Goal: Task Accomplishment & Management: Manage account settings

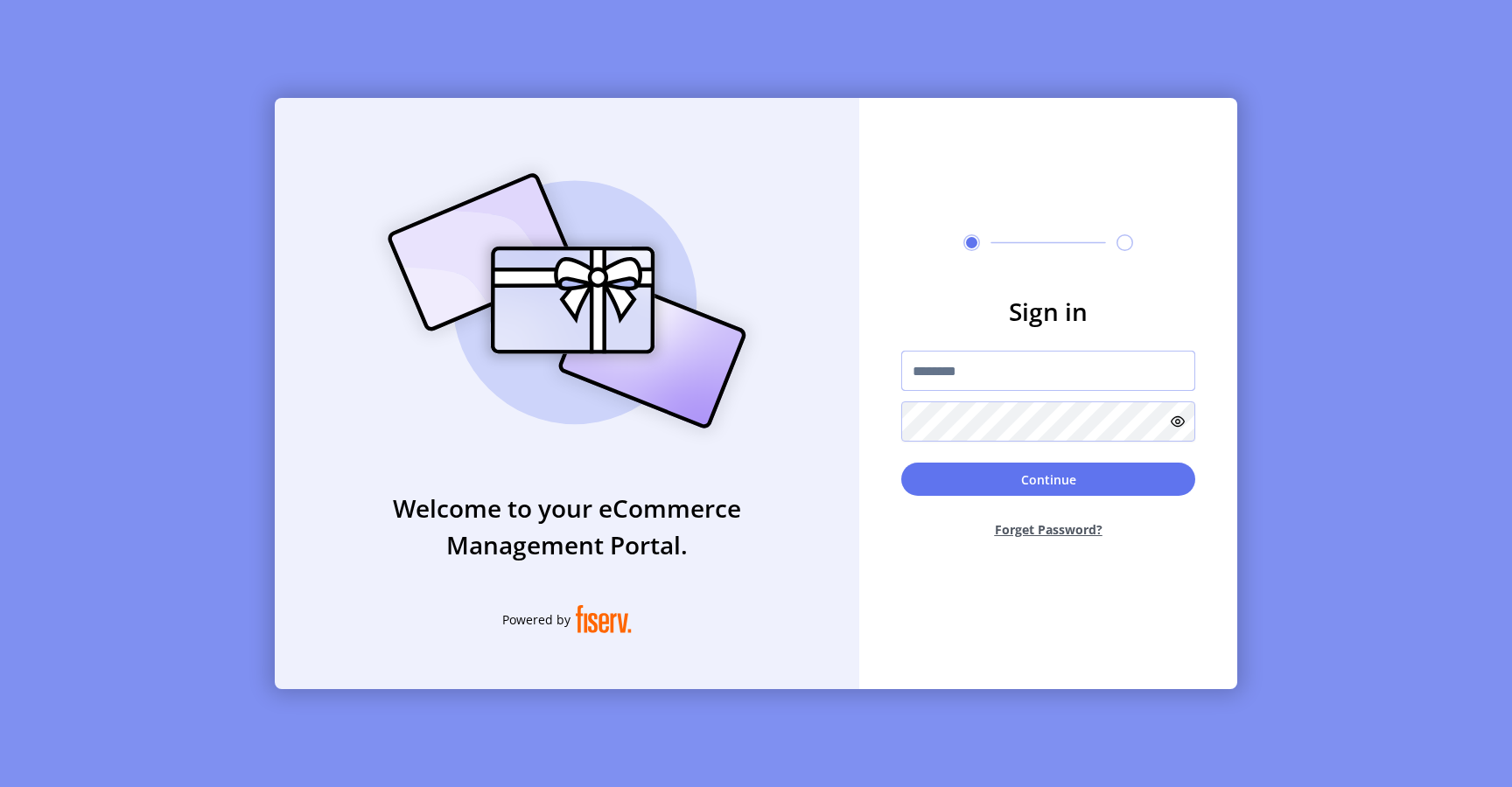
click at [948, 369] on input "text" at bounding box center [1048, 371] width 294 height 40
click at [946, 372] on input "text" at bounding box center [1048, 371] width 294 height 40
type input "**********"
click at [967, 481] on button "Continue" at bounding box center [1048, 479] width 294 height 33
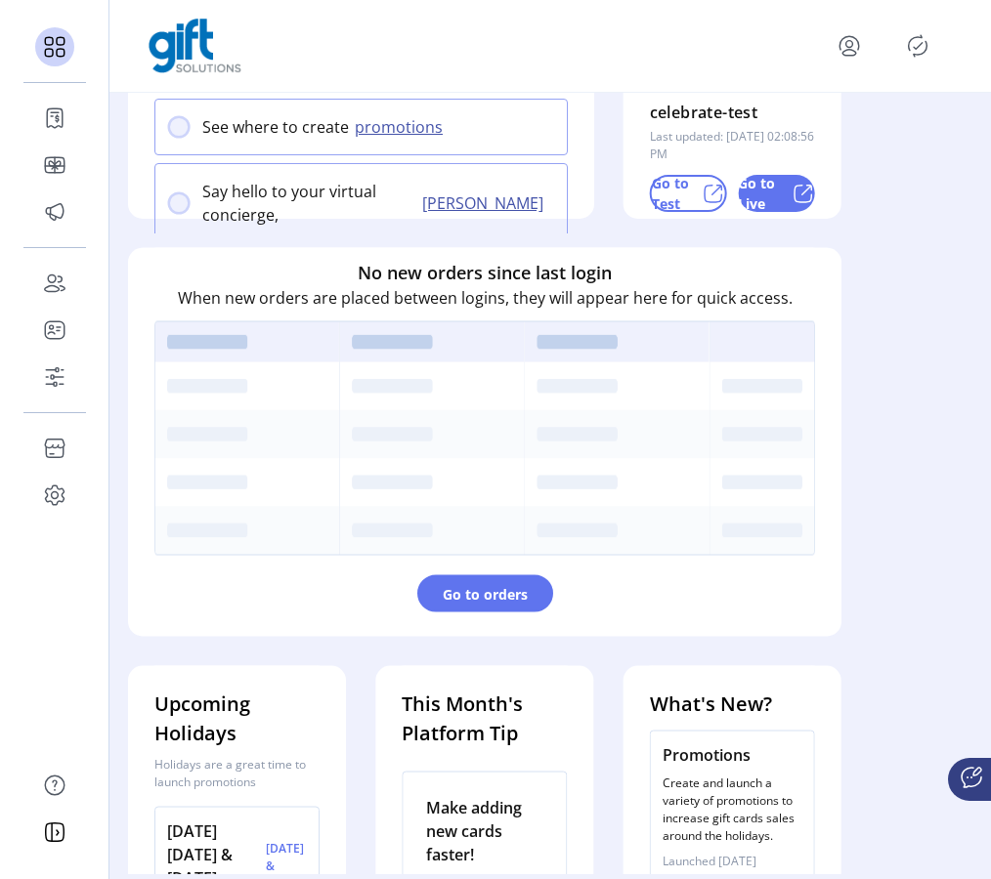
scroll to position [553, 0]
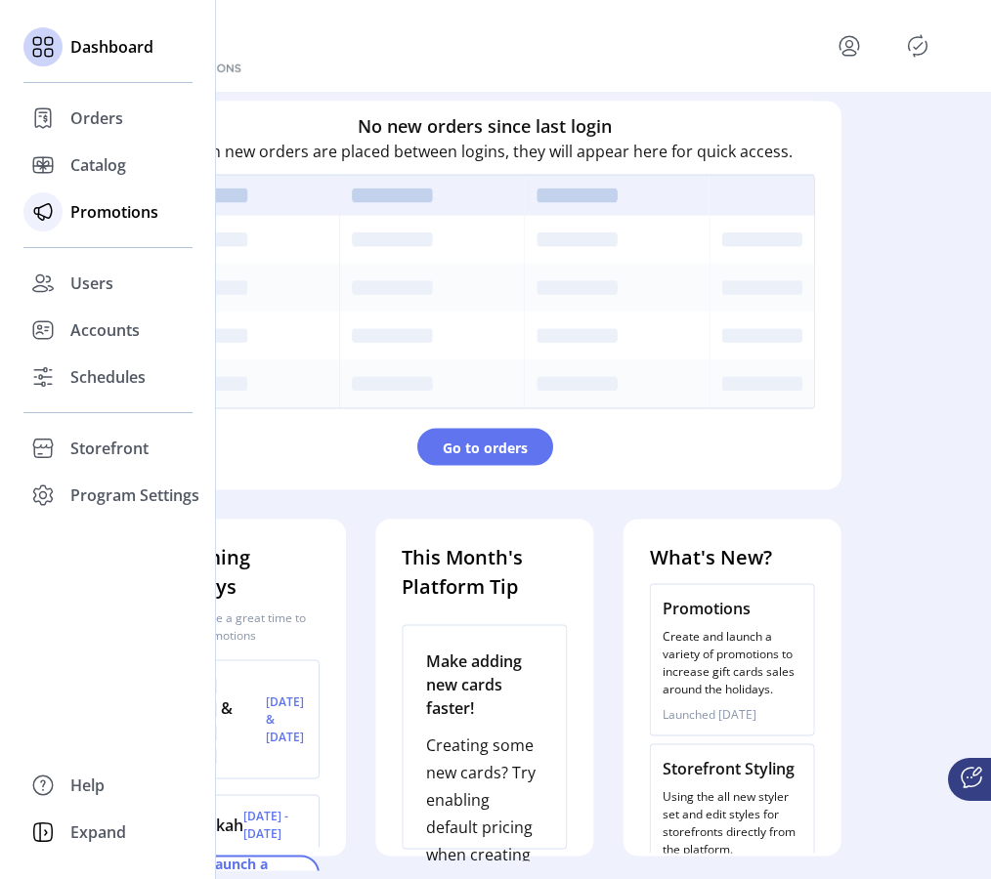
click at [99, 223] on span "Promotions" at bounding box center [114, 211] width 88 height 23
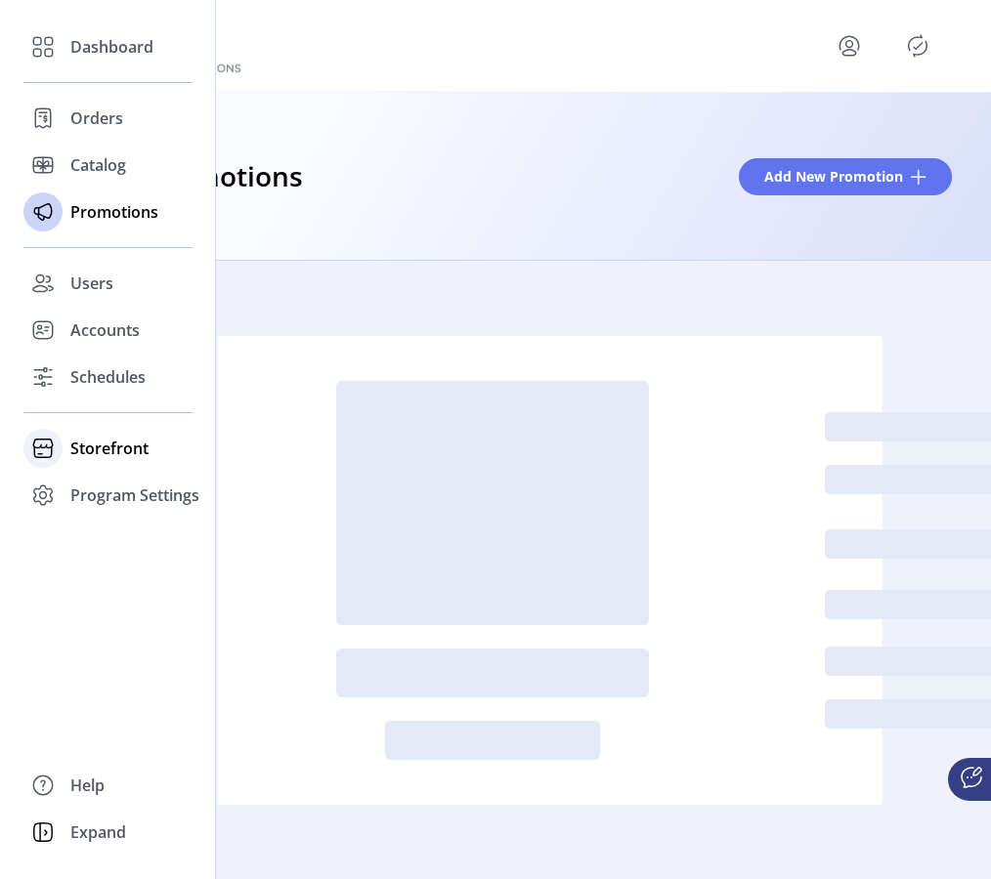
click at [116, 444] on span "Storefront" at bounding box center [109, 448] width 78 height 23
click at [130, 480] on span "Configuration" at bounding box center [121, 487] width 103 height 23
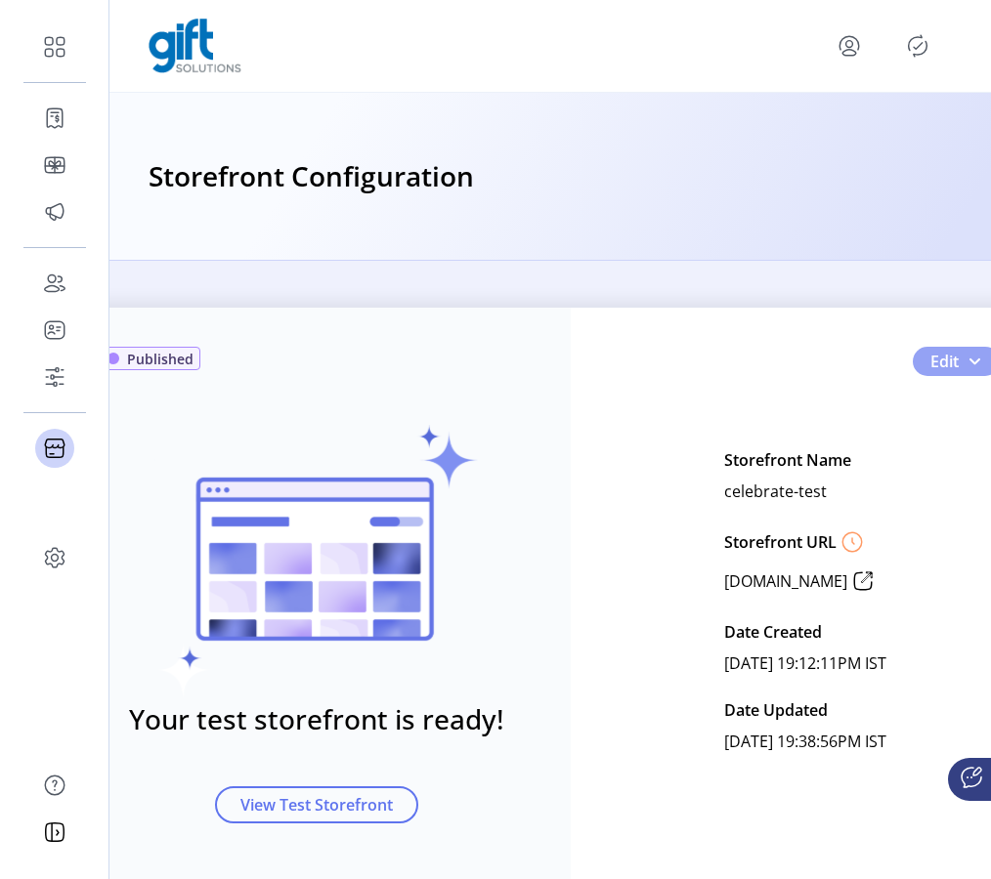
click at [971, 368] on span "button" at bounding box center [974, 362] width 16 height 16
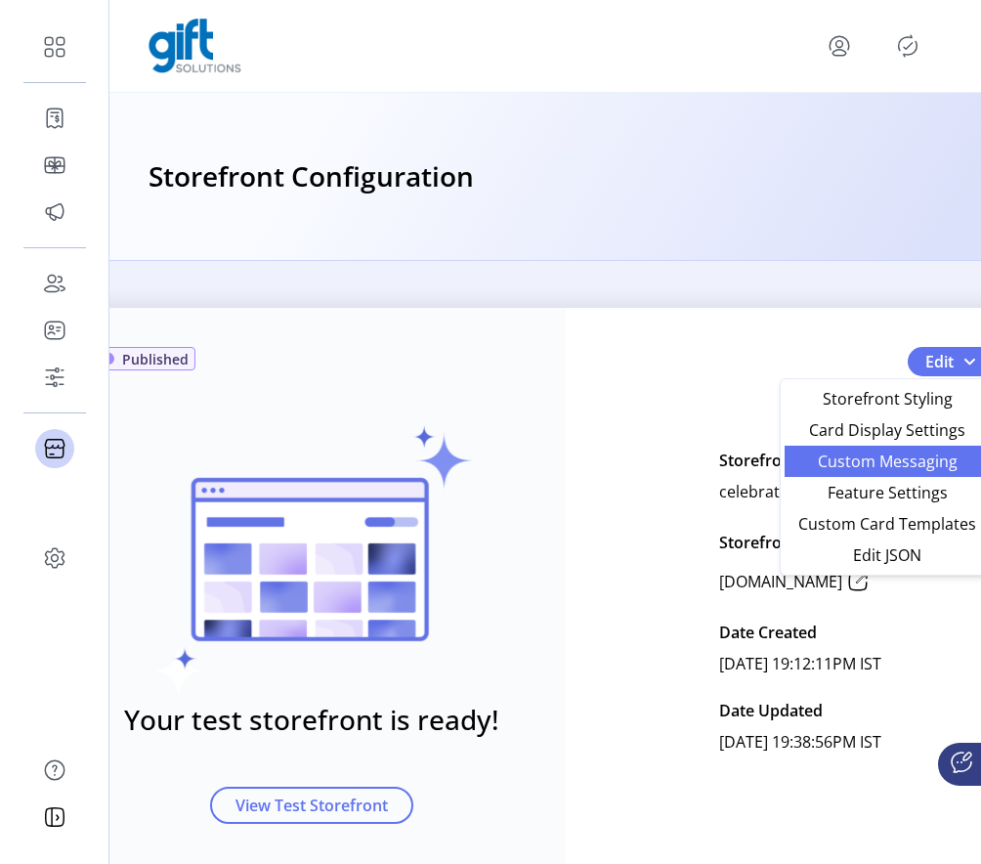
click at [927, 462] on span "Custom Messaging" at bounding box center [887, 461] width 182 height 16
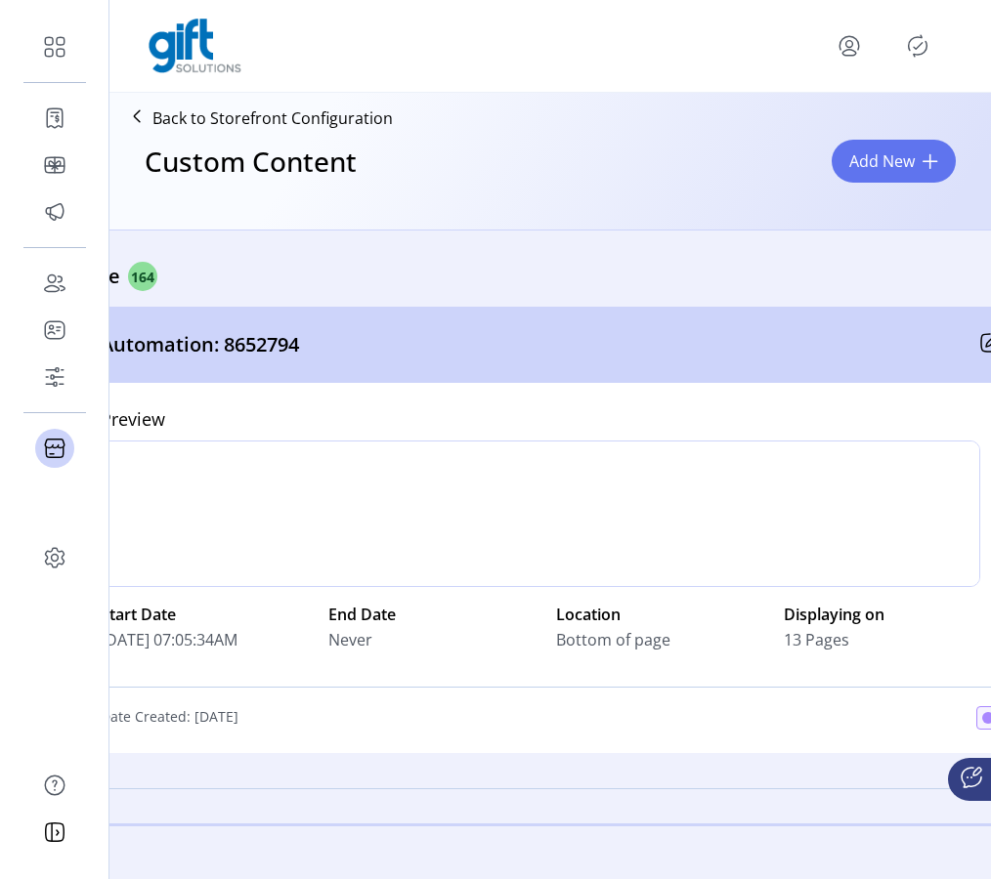
click at [980, 850] on icon at bounding box center [990, 860] width 20 height 20
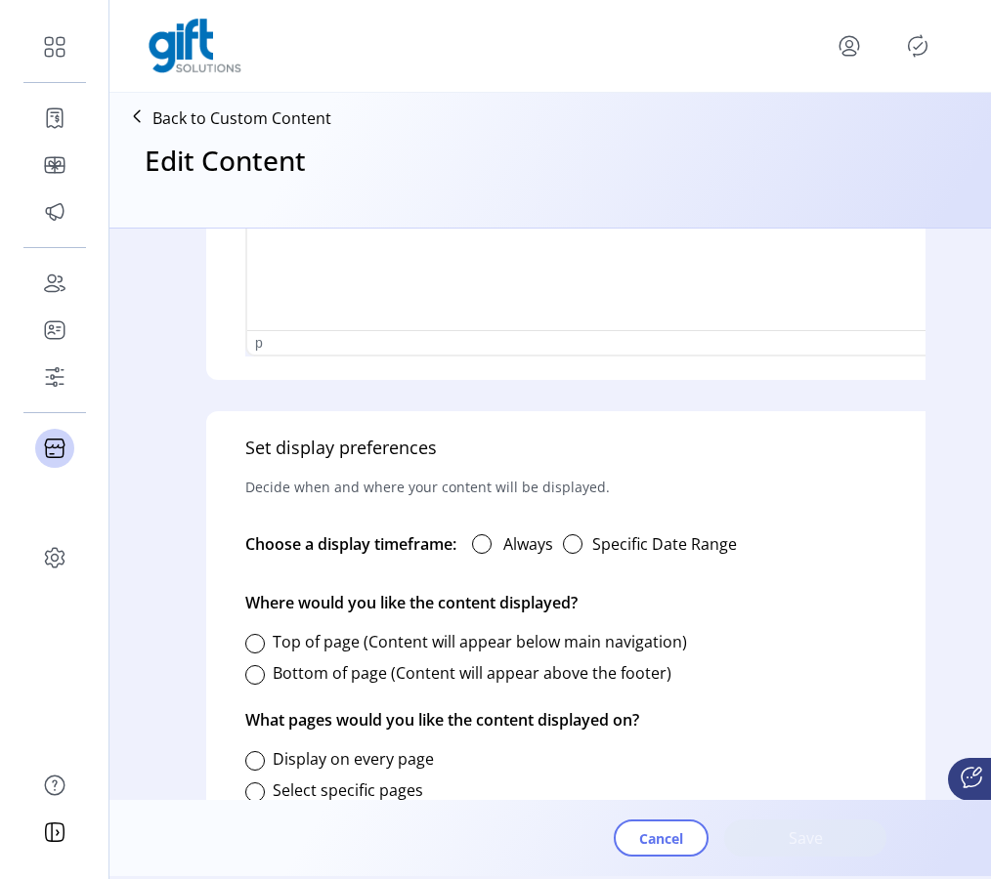
type input "**********"
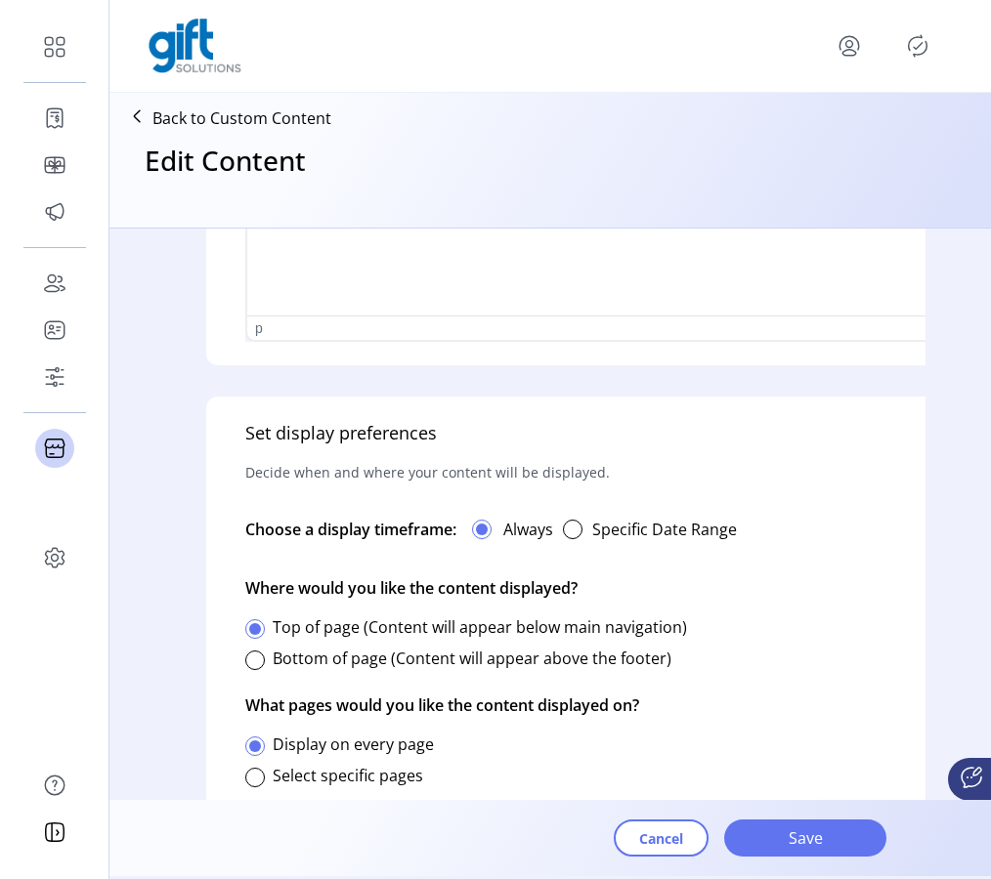
scroll to position [944, 0]
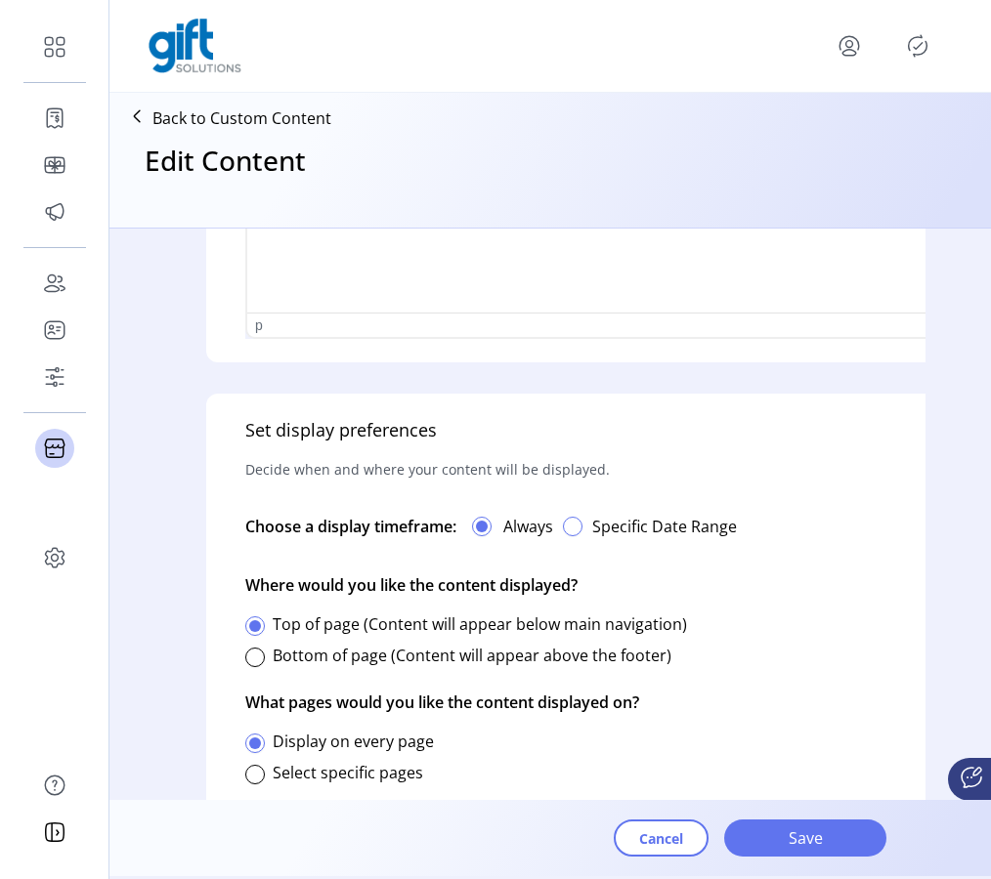
click at [578, 525] on div "button" at bounding box center [573, 527] width 20 height 20
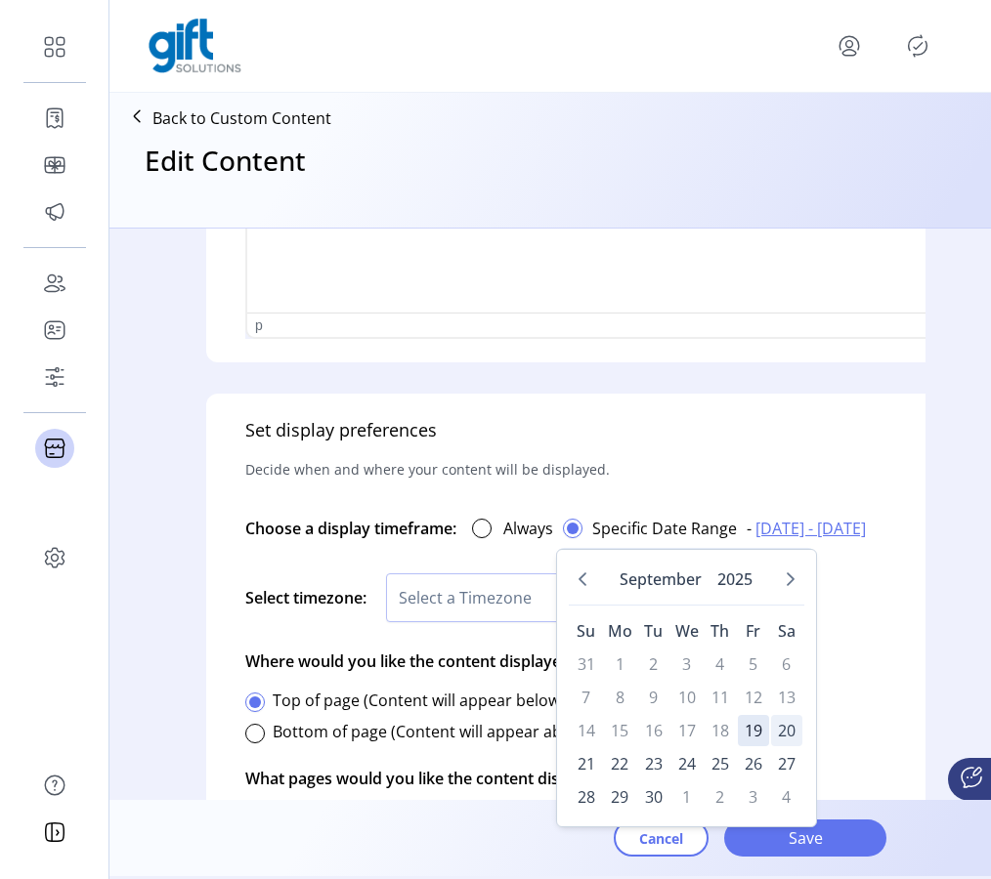
click at [787, 727] on span "20" at bounding box center [786, 730] width 31 height 31
click at [746, 732] on span "19" at bounding box center [753, 730] width 31 height 31
click at [776, 763] on span "27" at bounding box center [786, 763] width 31 height 31
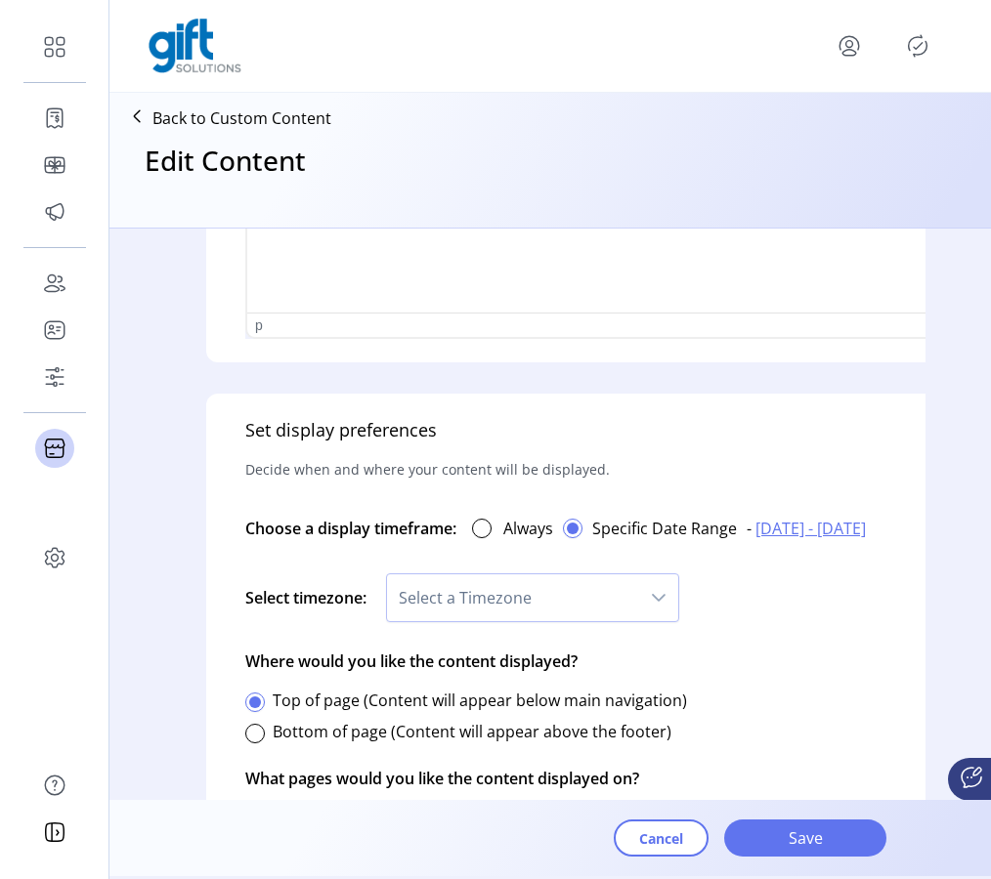
click at [620, 594] on span "Select a Timezone" at bounding box center [513, 597] width 252 height 47
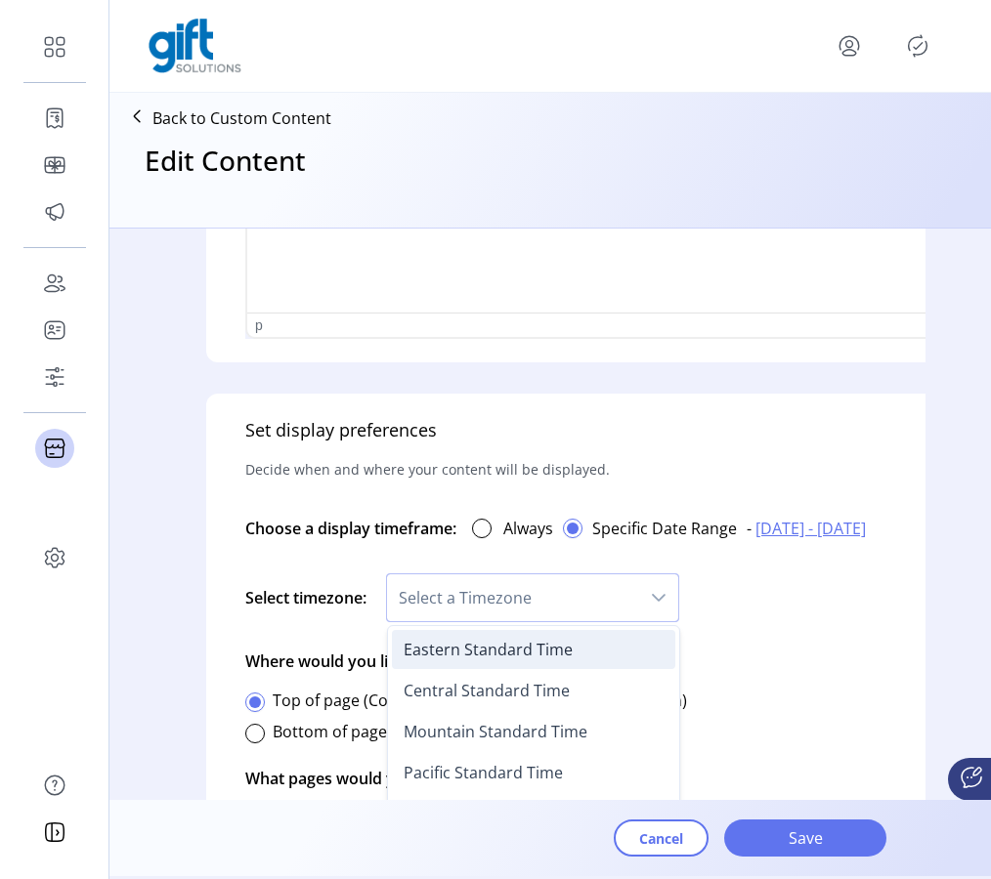
click at [610, 644] on li "Eastern Standard Time" at bounding box center [533, 649] width 283 height 39
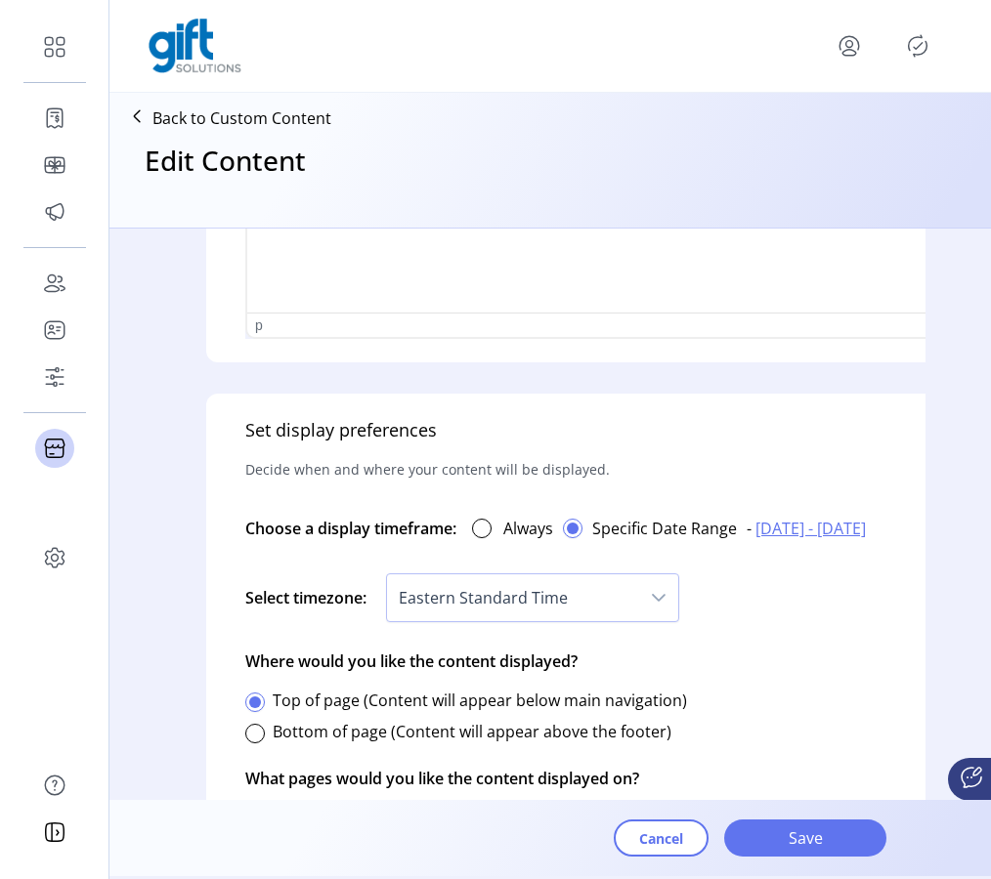
click at [726, 659] on div "Set display preferences Decide when and where your content will be displayed. C…" at bounding box center [633, 643] width 854 height 498
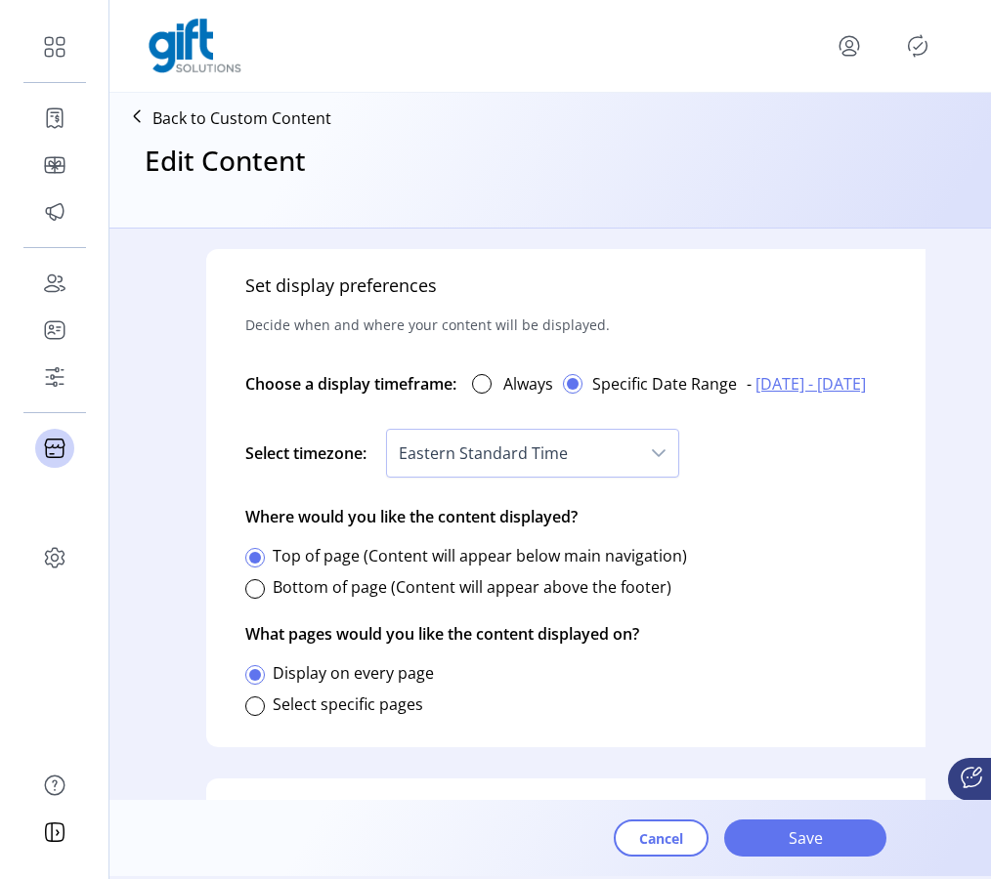
scroll to position [1204, 0]
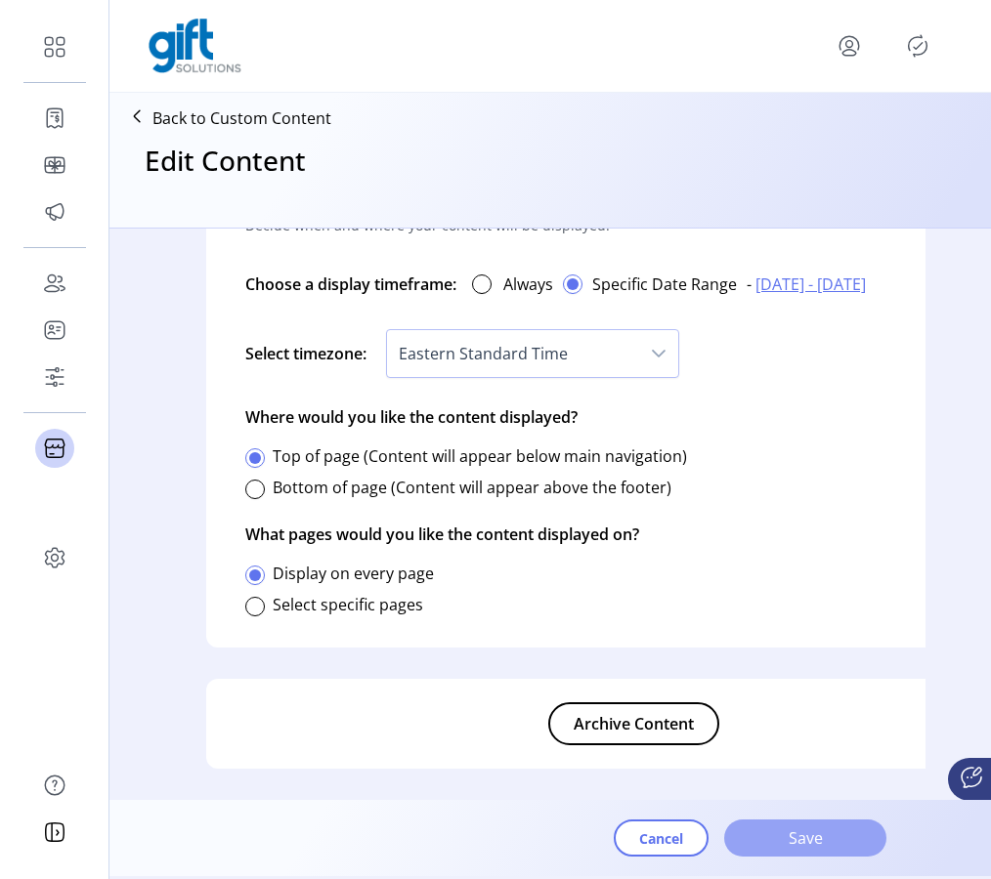
click at [789, 851] on button "Save" at bounding box center [805, 838] width 162 height 37
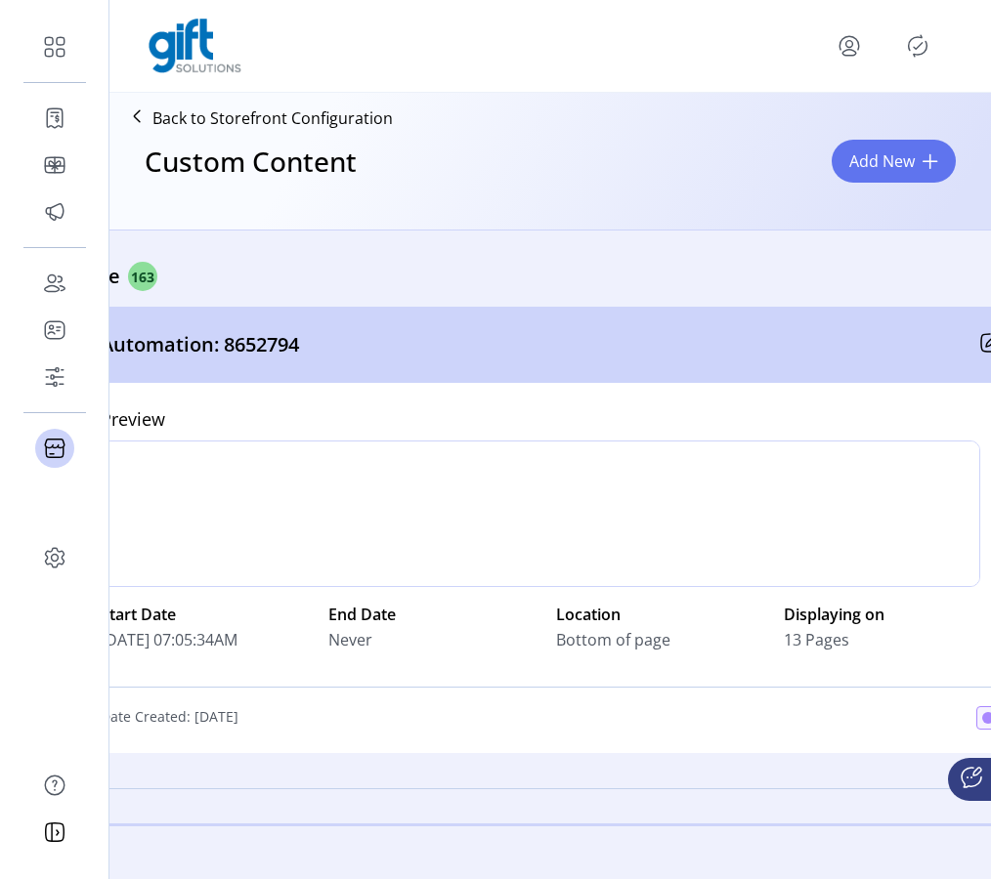
click at [980, 850] on icon at bounding box center [990, 860] width 20 height 20
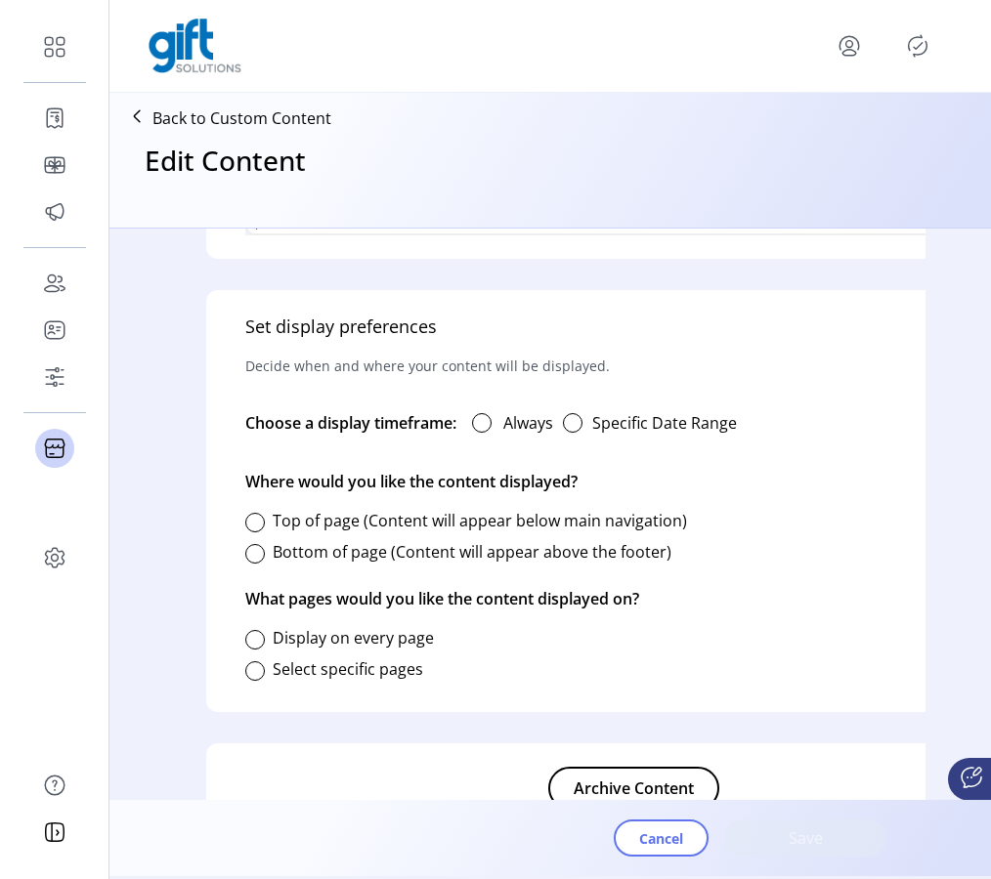
scroll to position [1077, 0]
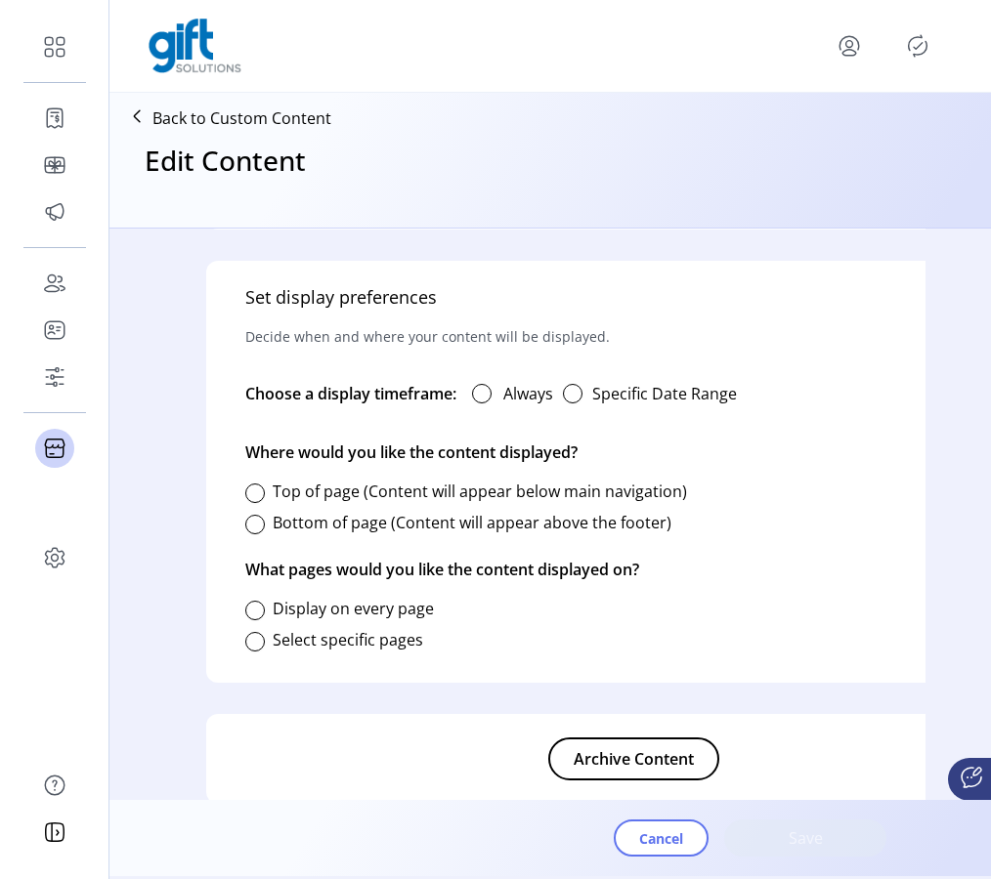
type input "**********"
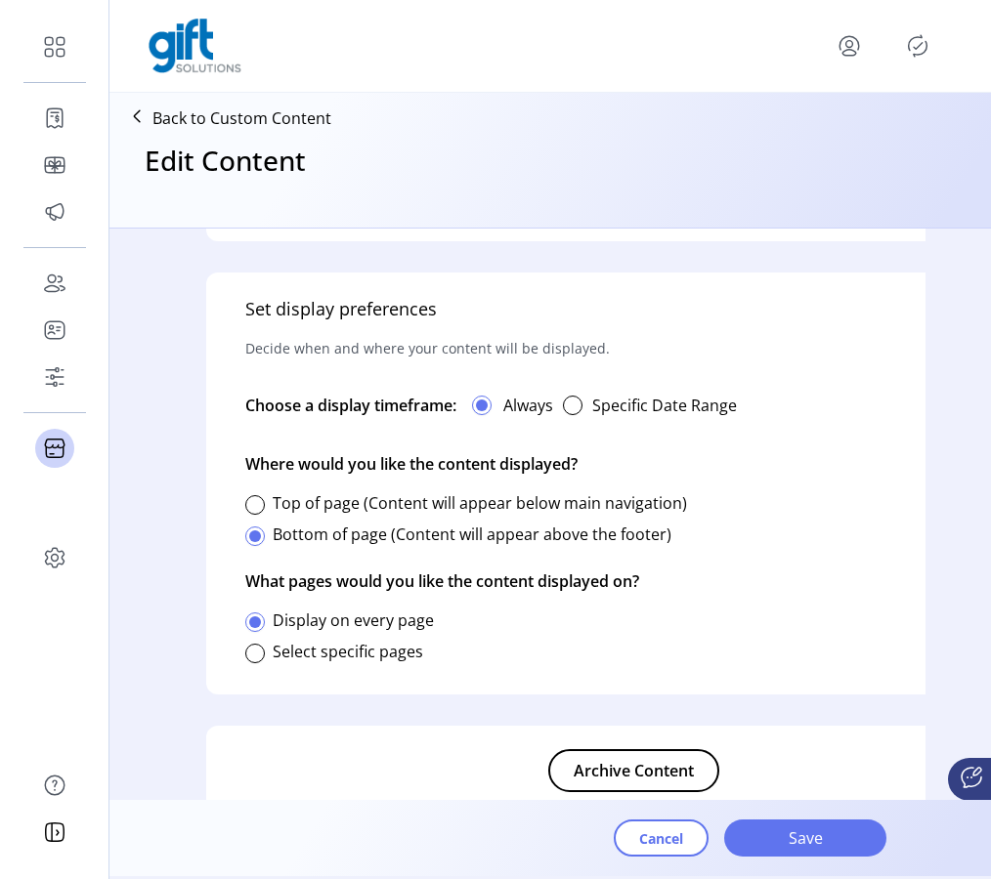
scroll to position [1127, 0]
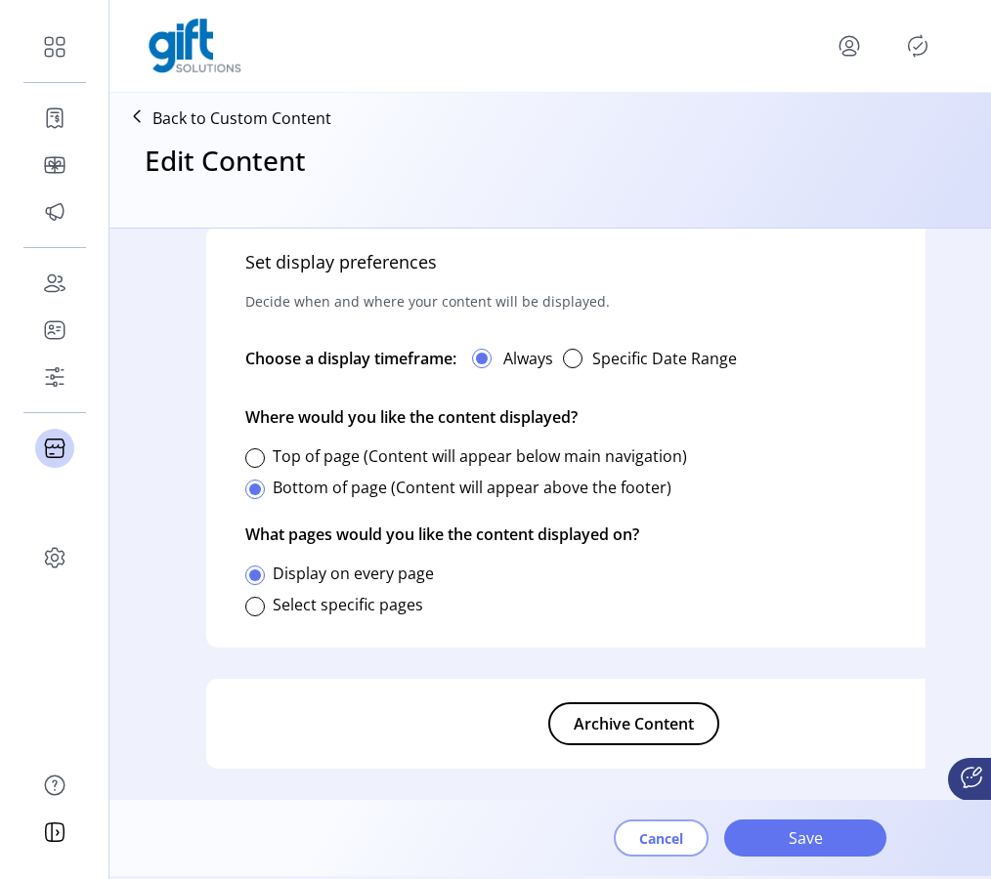
click at [663, 830] on span "Cancel" at bounding box center [661, 838] width 44 height 21
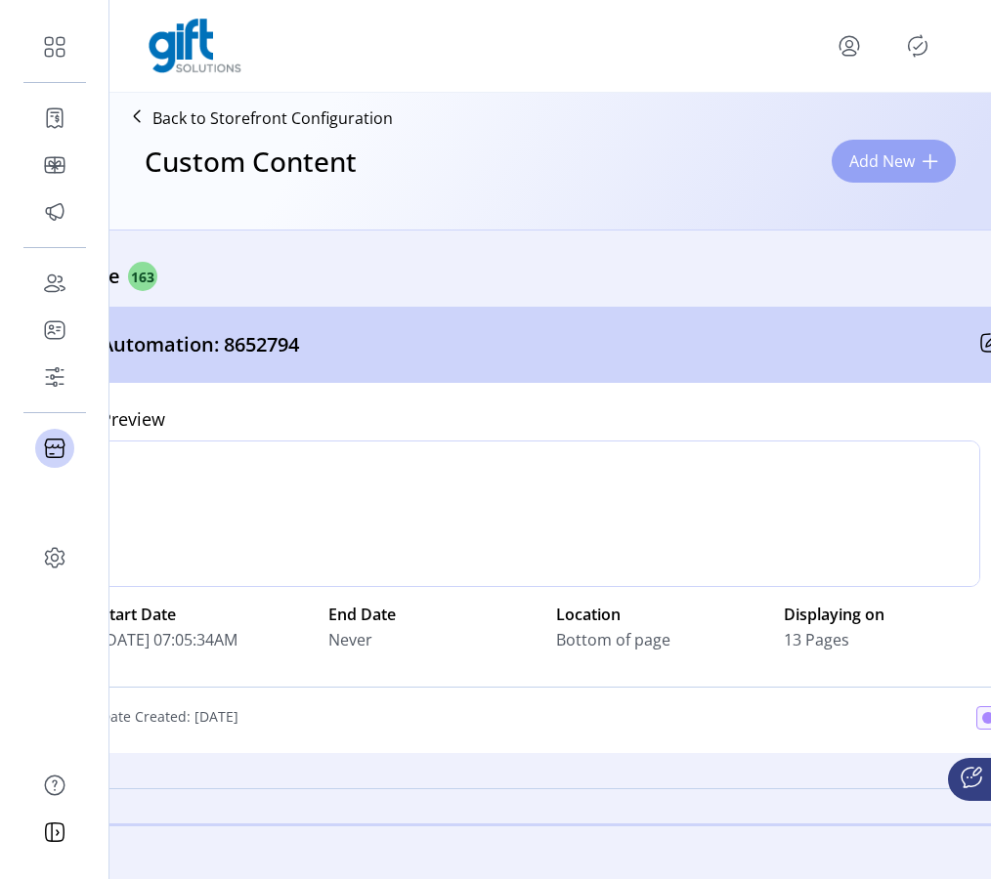
click at [882, 162] on span "Add New" at bounding box center [881, 160] width 65 height 23
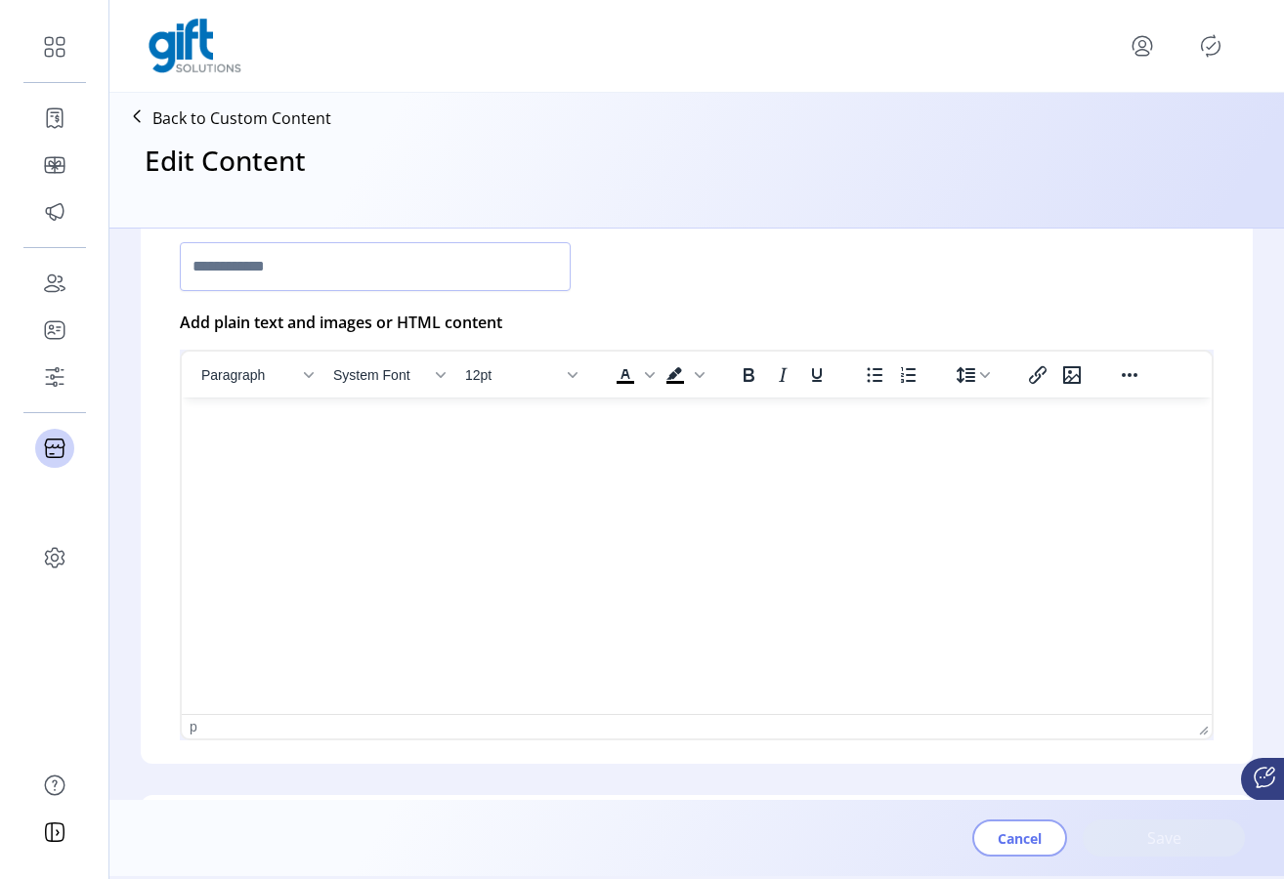
type input "**********"
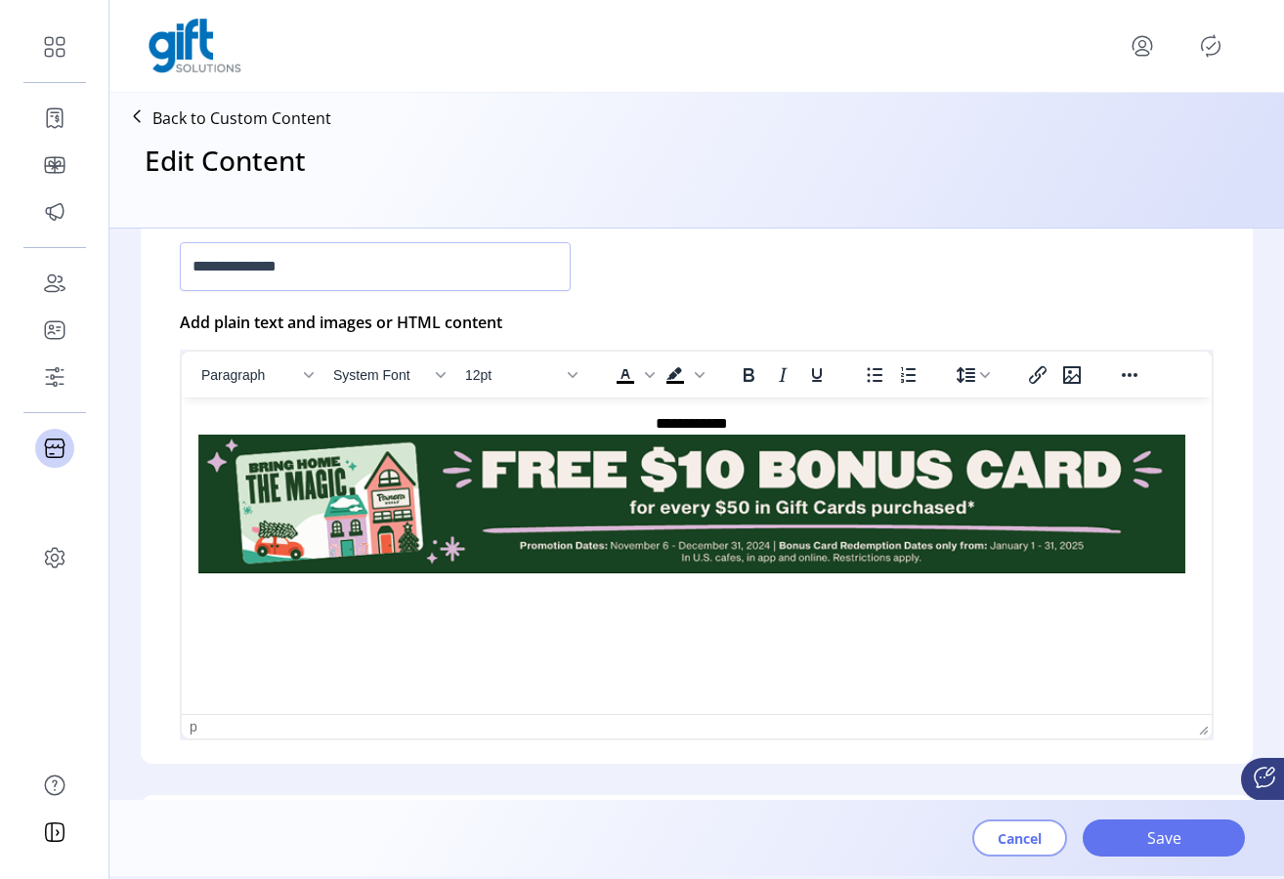
click at [1036, 846] on span "Cancel" at bounding box center [1019, 838] width 44 height 21
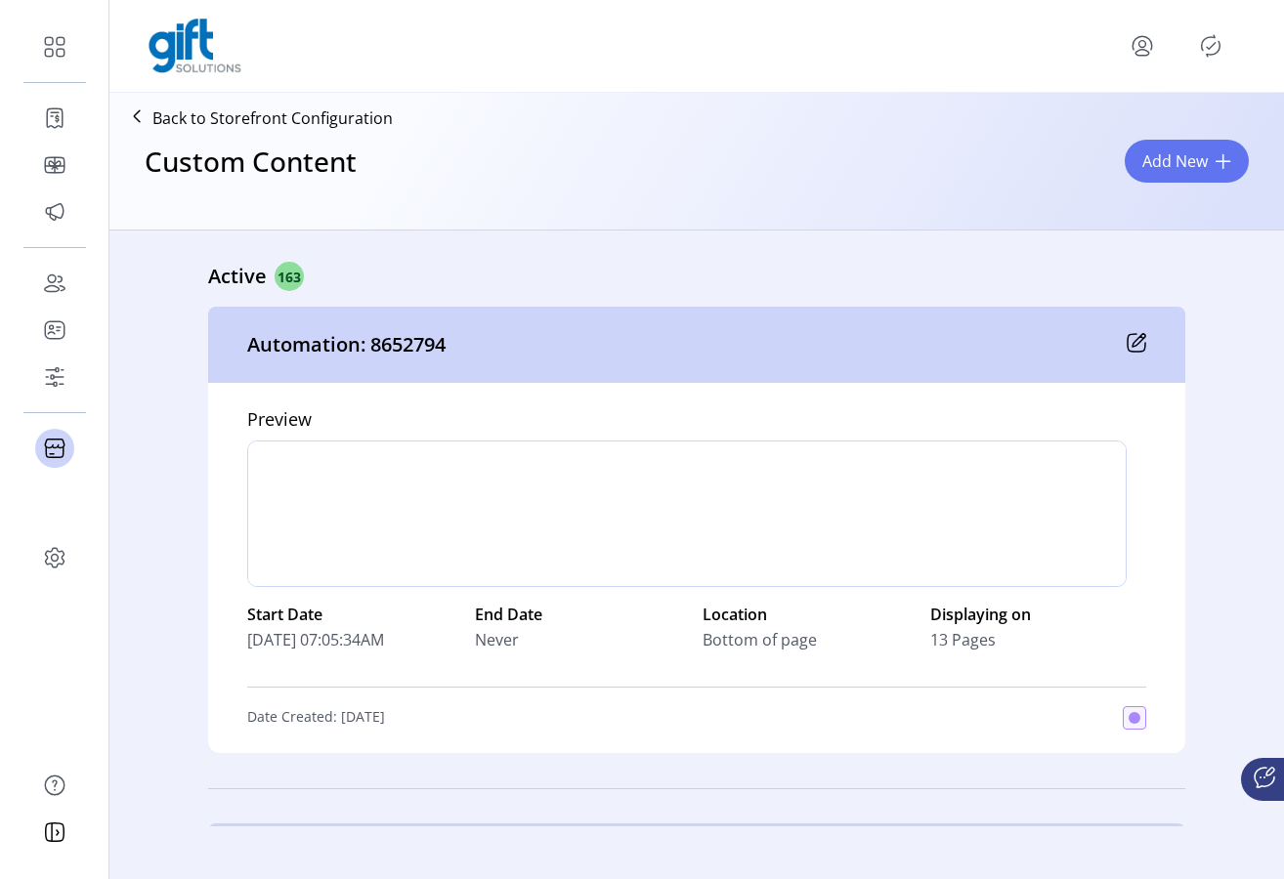
click at [941, 13] on div at bounding box center [696, 46] width 1174 height 93
click at [918, 48] on div at bounding box center [696, 46] width 1096 height 55
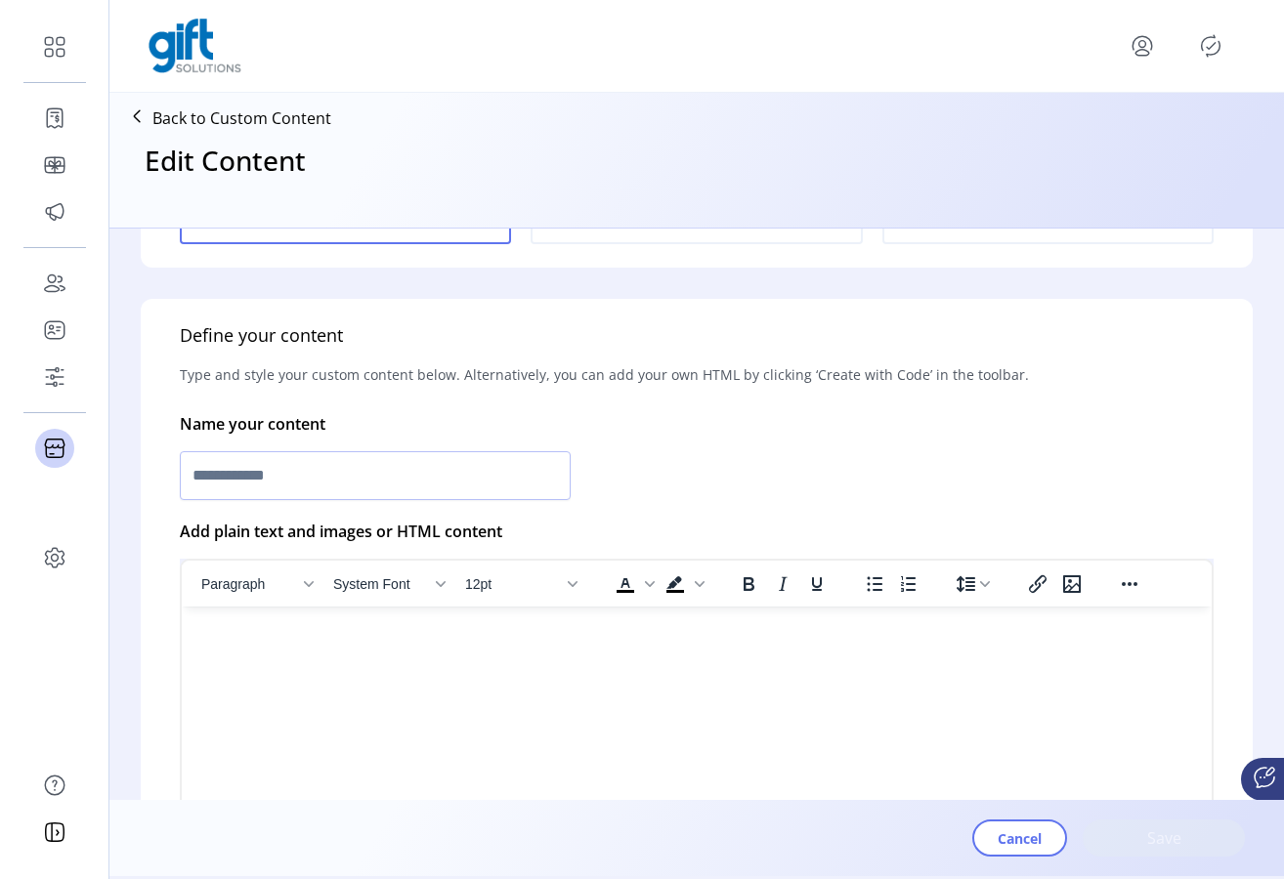
scroll to position [530, 0]
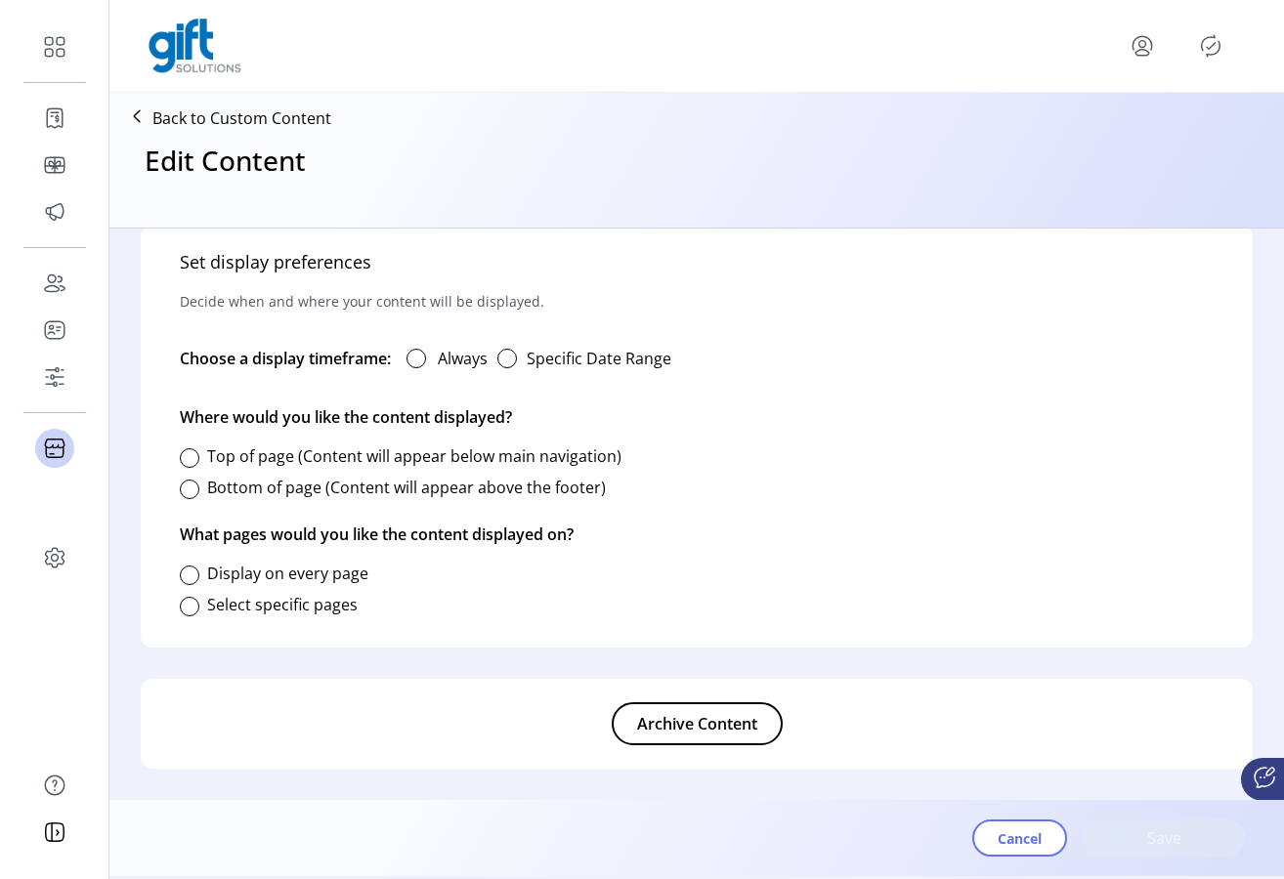
type input "**********"
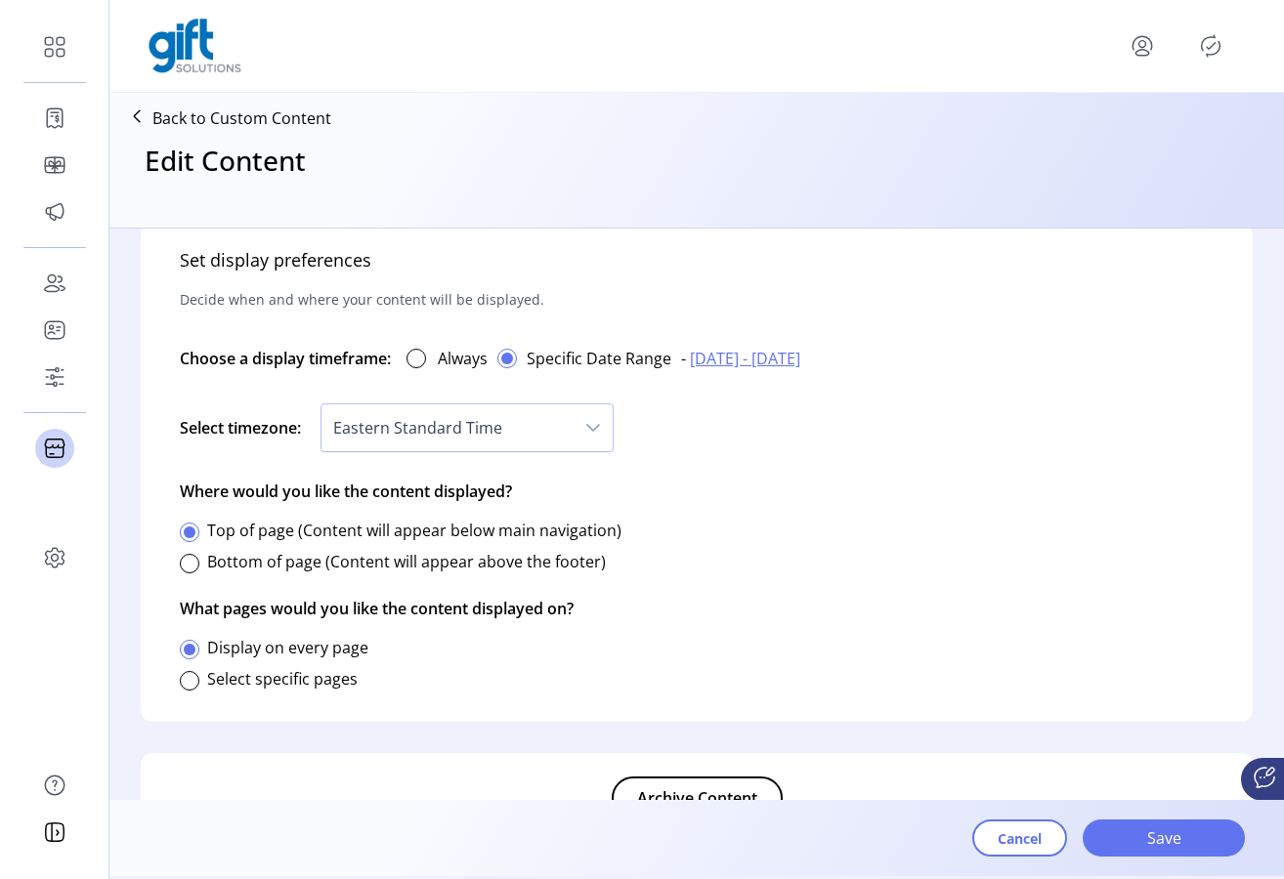
scroll to position [1094, 0]
click at [755, 358] on span "[DATE] - [DATE]" at bounding box center [745, 357] width 110 height 23
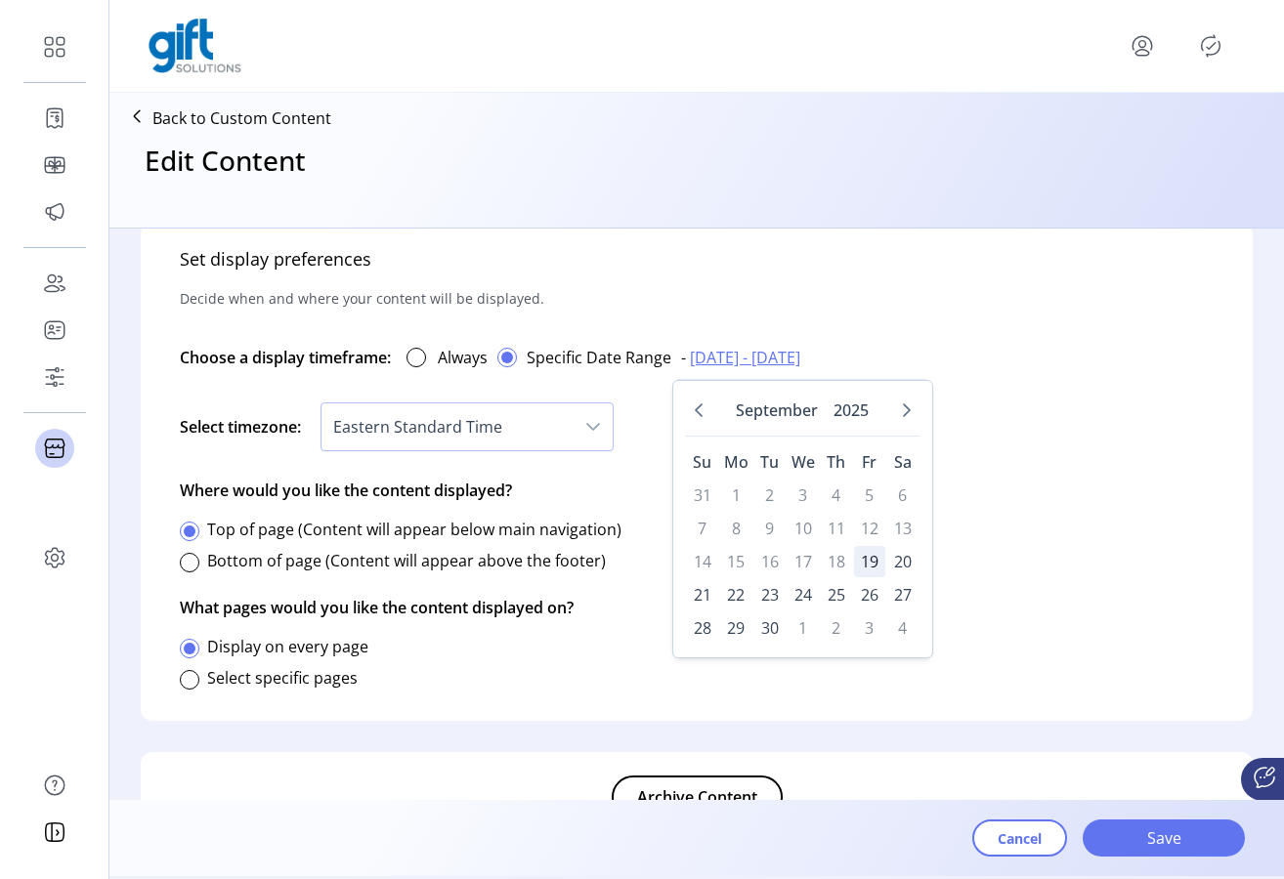
click at [876, 566] on span "19" at bounding box center [869, 561] width 31 height 31
click at [866, 594] on span "26" at bounding box center [869, 594] width 31 height 31
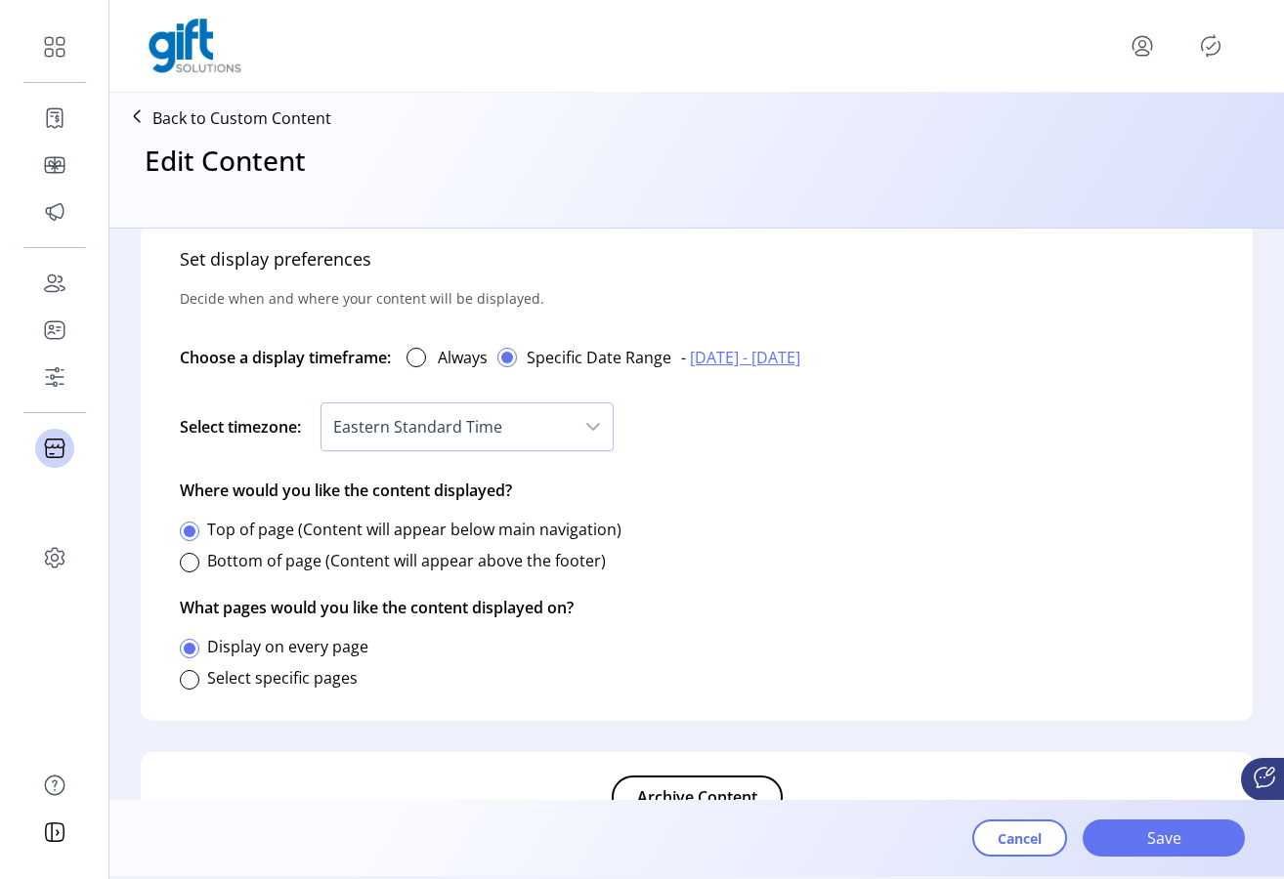
click at [584, 437] on div "dropdown trigger" at bounding box center [592, 426] width 39 height 47
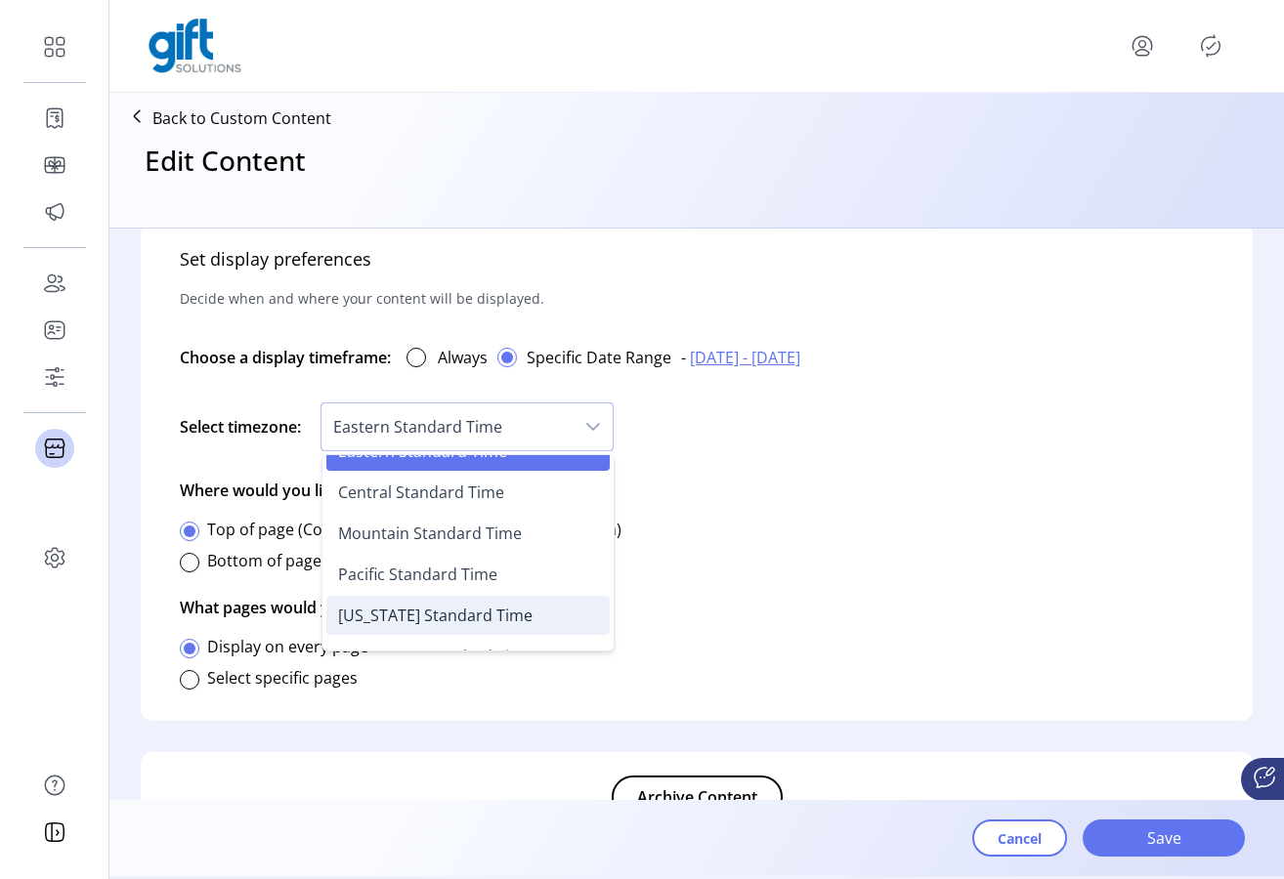
scroll to position [0, 0]
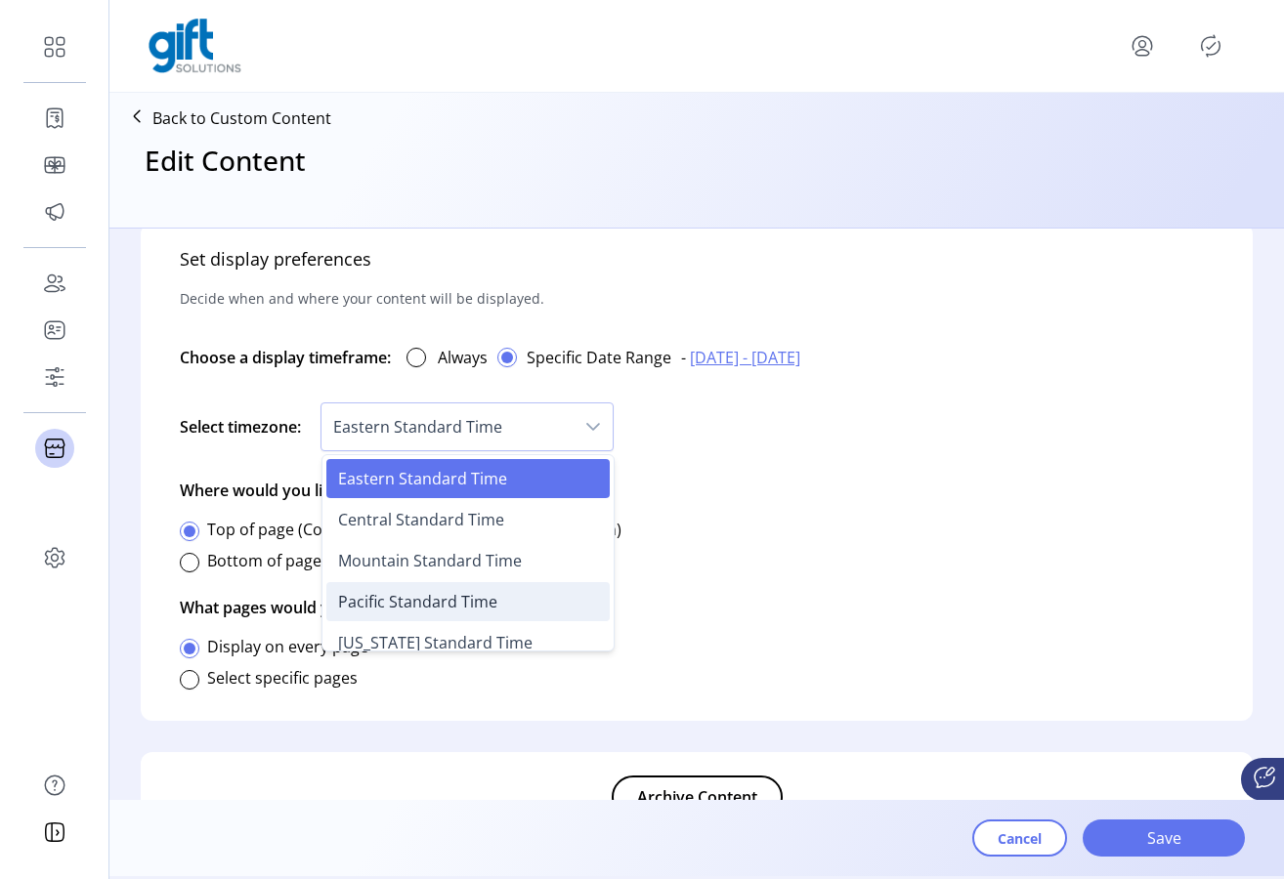
click at [555, 600] on li "Pacific Standard Time" at bounding box center [467, 601] width 283 height 39
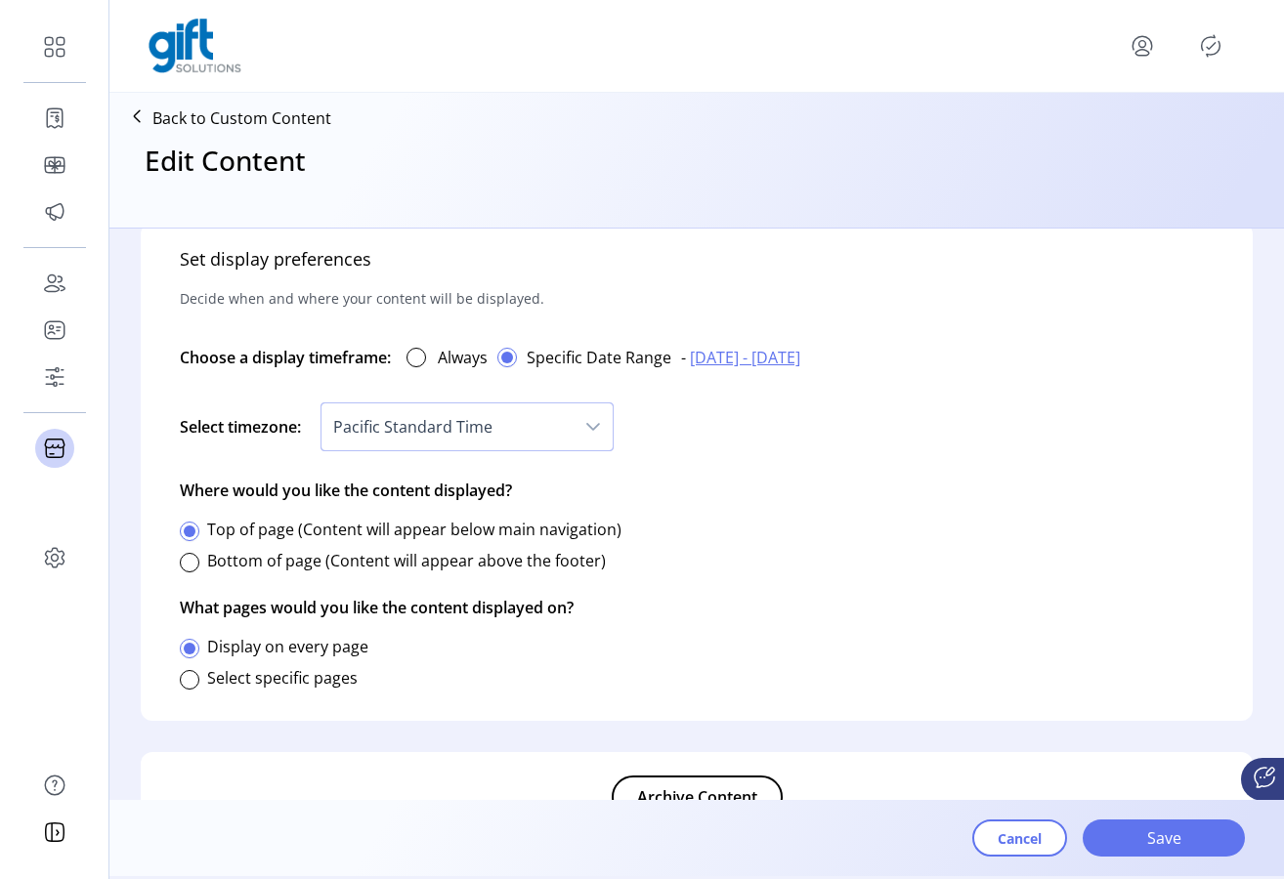
click at [593, 430] on icon "dropdown trigger" at bounding box center [593, 427] width 16 height 16
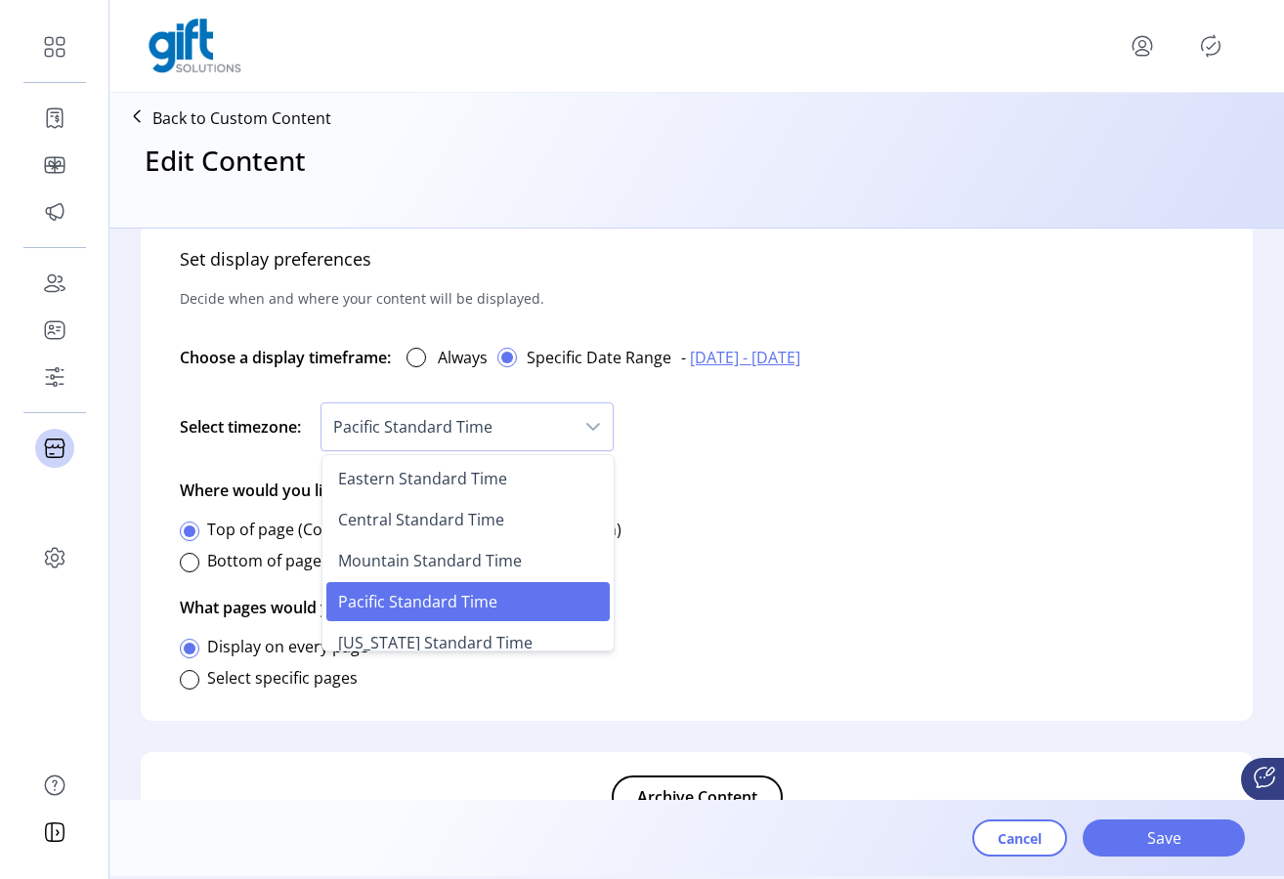
click at [562, 592] on li "Pacific Standard Time" at bounding box center [467, 601] width 283 height 39
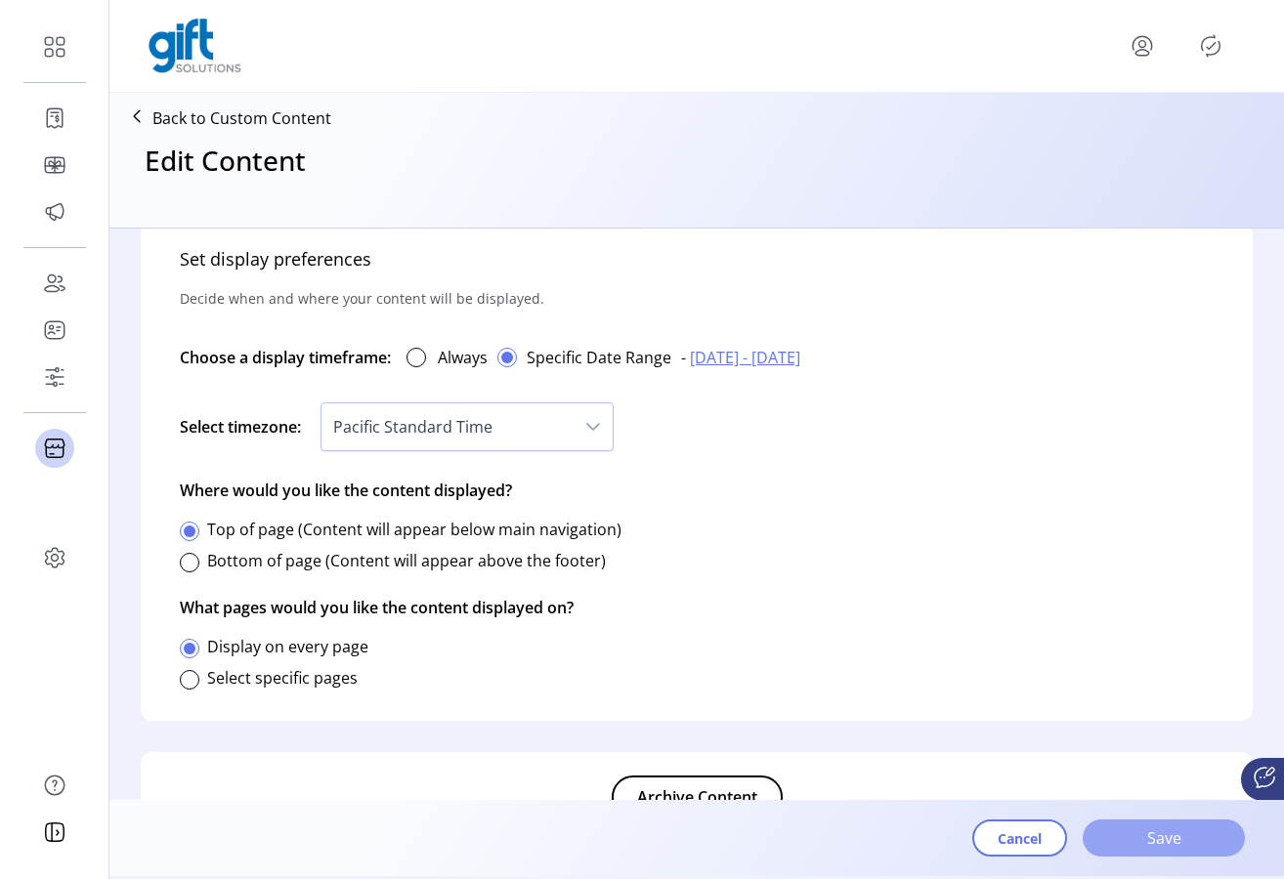
click at [1154, 834] on span "Save" at bounding box center [1163, 837] width 111 height 23
